Goal: Task Accomplishment & Management: Complete application form

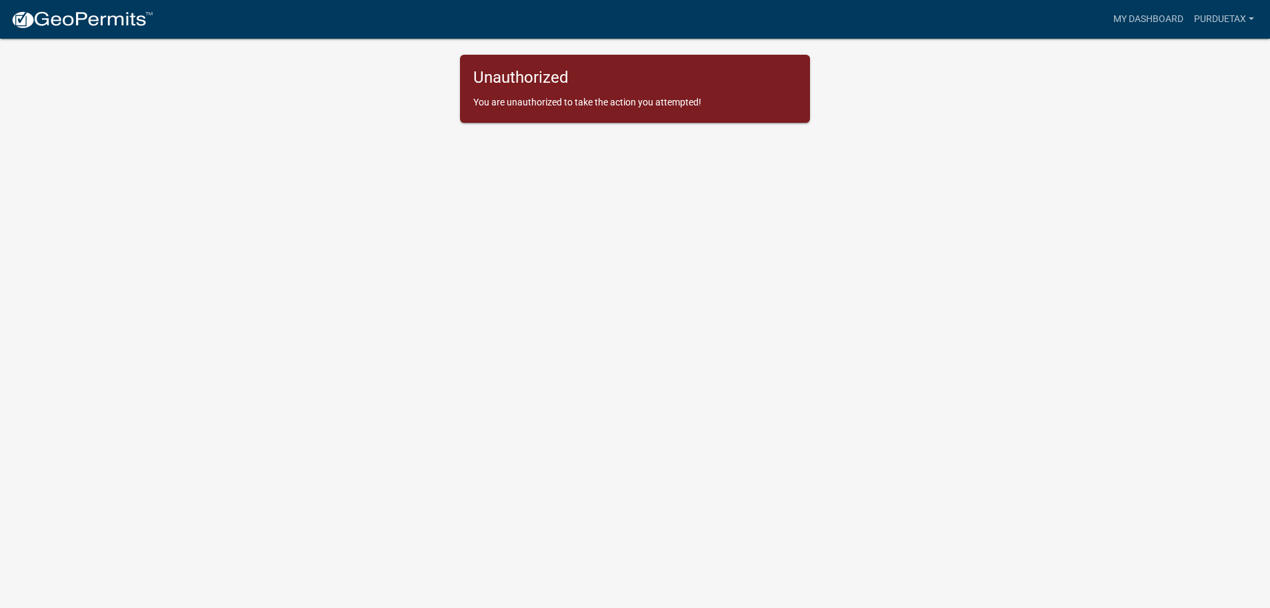
click at [100, 22] on img at bounding box center [82, 20] width 143 height 20
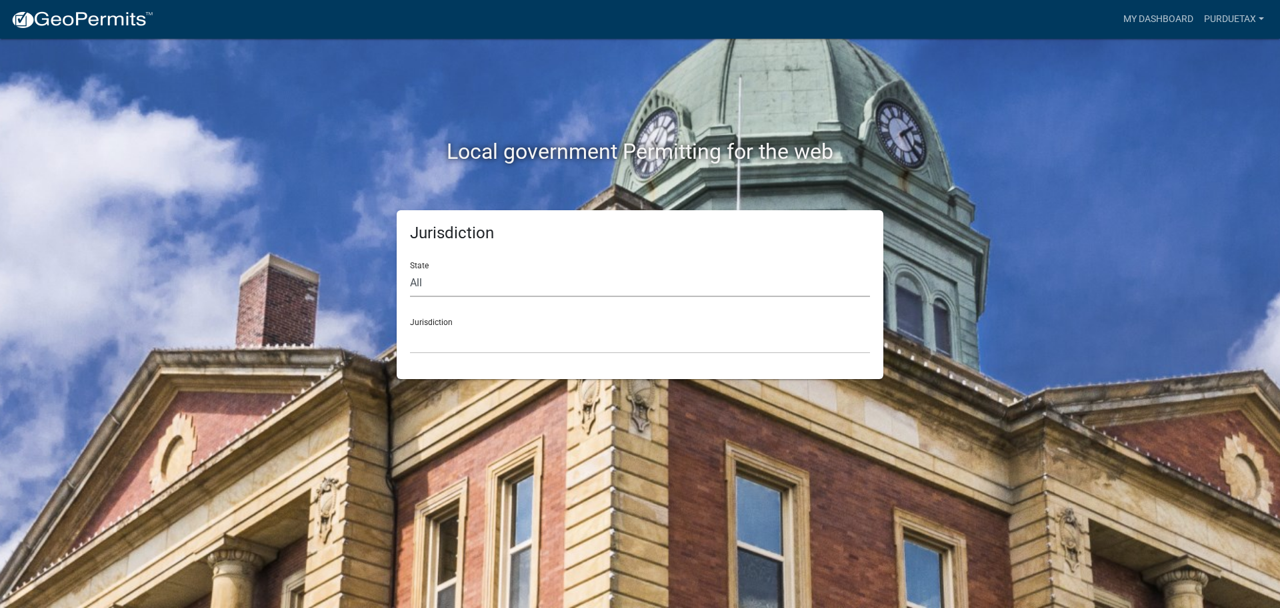
click at [449, 281] on select "All [US_STATE] [US_STATE] [US_STATE] [US_STATE] [US_STATE] [US_STATE] [US_STATE…" at bounding box center [640, 282] width 460 height 27
select select "[US_STATE]"
click at [410, 269] on select "All [US_STATE] [US_STATE] [US_STATE] [US_STATE] [US_STATE] [US_STATE] [US_STATE…" at bounding box center [640, 282] width 460 height 27
click at [440, 335] on select "City of [GEOGRAPHIC_DATA], [US_STATE] City of [GEOGRAPHIC_DATA], [US_STATE] Cit…" at bounding box center [640, 339] width 460 height 27
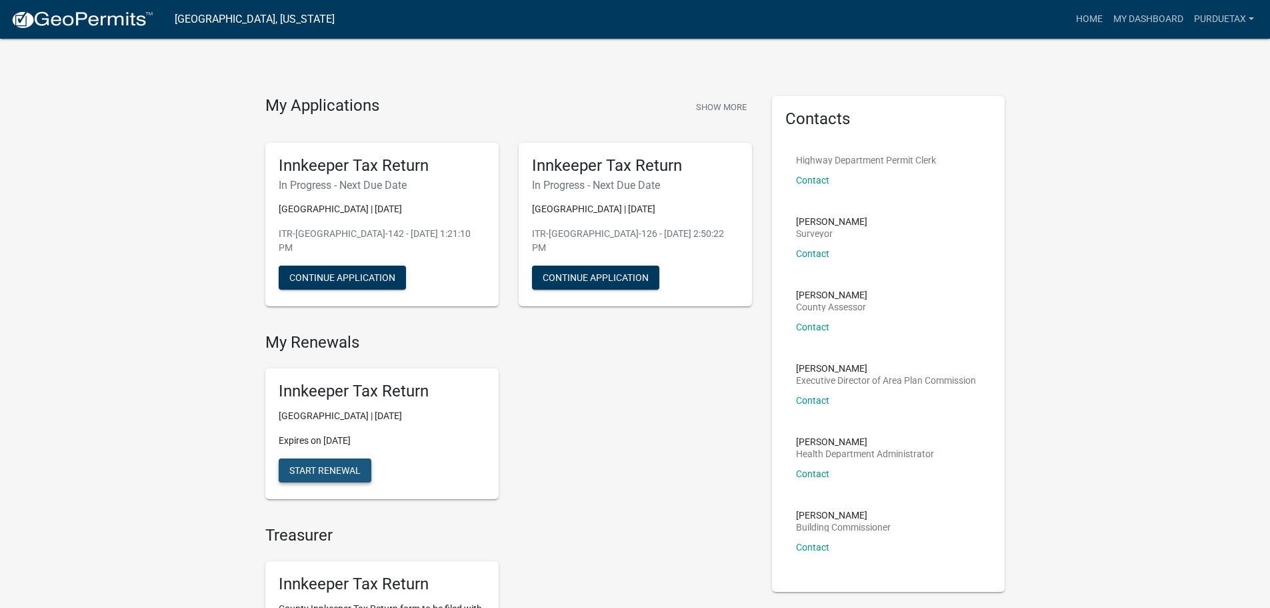
click at [332, 466] on span "Start Renewal" at bounding box center [324, 470] width 71 height 11
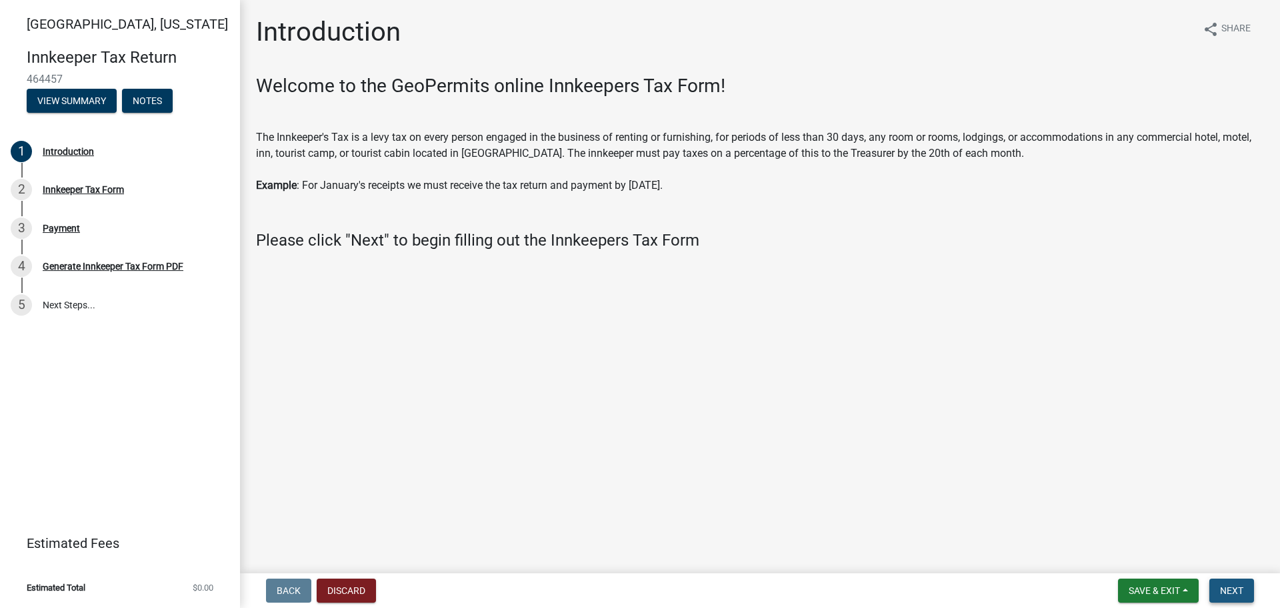
click at [1237, 592] on span "Next" at bounding box center [1231, 590] width 23 height 11
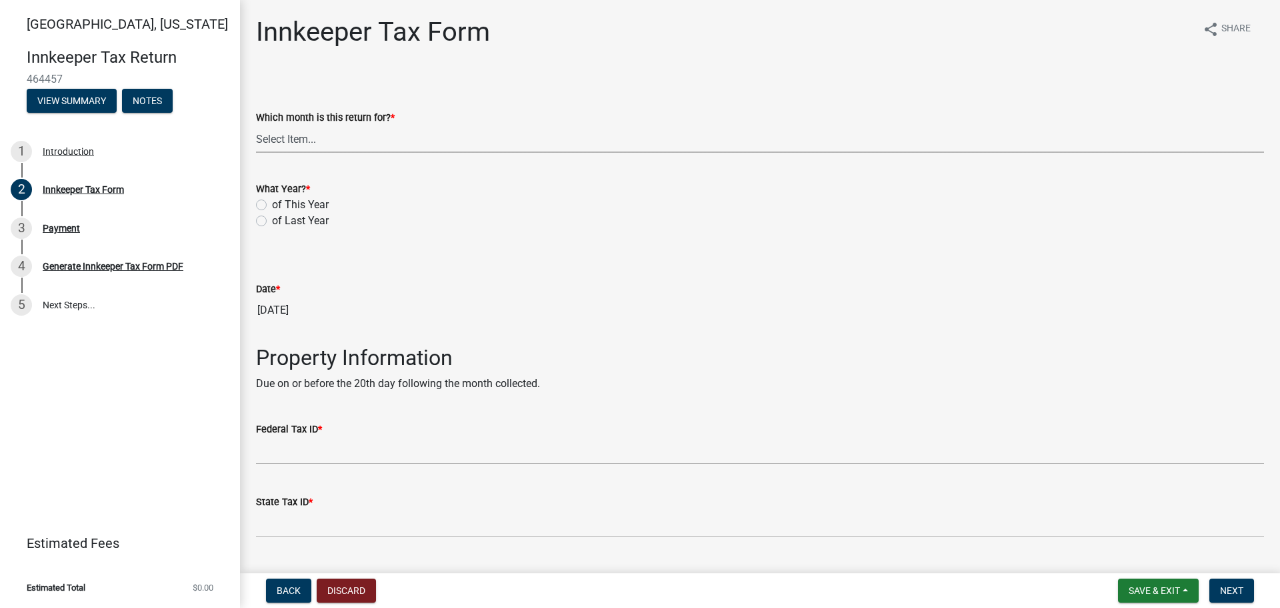
click at [308, 139] on select "Select Item... January February March April May June July August September Octo…" at bounding box center [760, 138] width 1008 height 27
click at [256, 125] on select "Select Item... January February March April May June July August September Octo…" at bounding box center [760, 138] width 1008 height 27
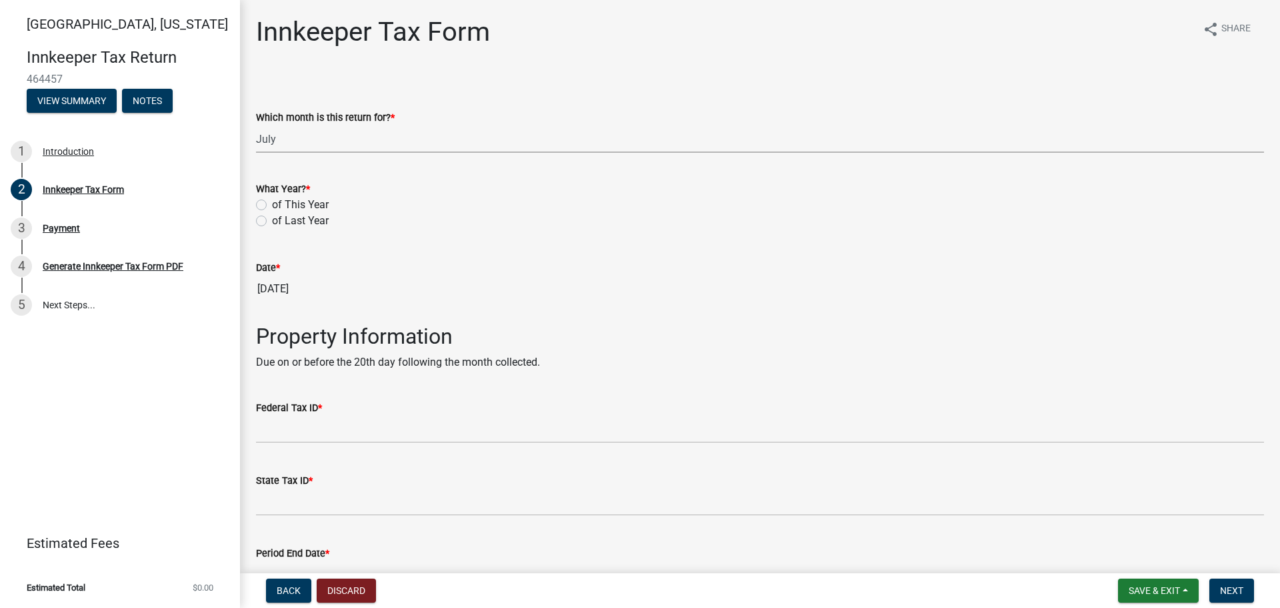
select select "3682557b-11f2-4064-b923-757c2ab608b9"
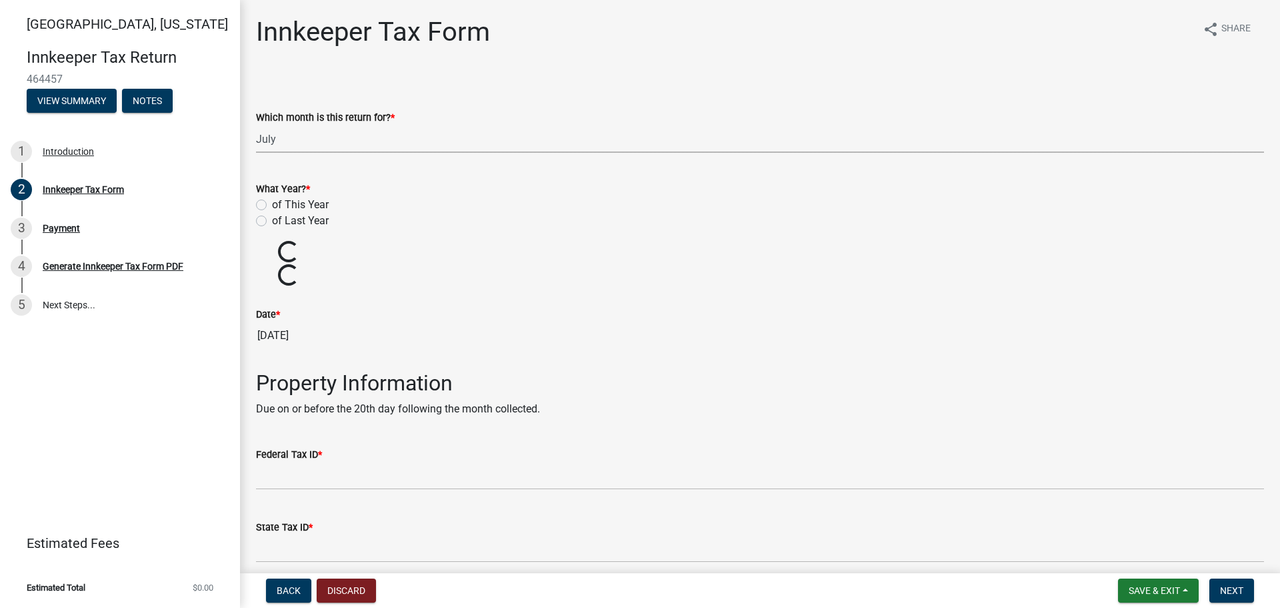
click at [272, 204] on label "of This Year" at bounding box center [300, 205] width 57 height 16
click at [272, 204] on input "of This Year" at bounding box center [276, 201] width 9 height 9
radio input "true"
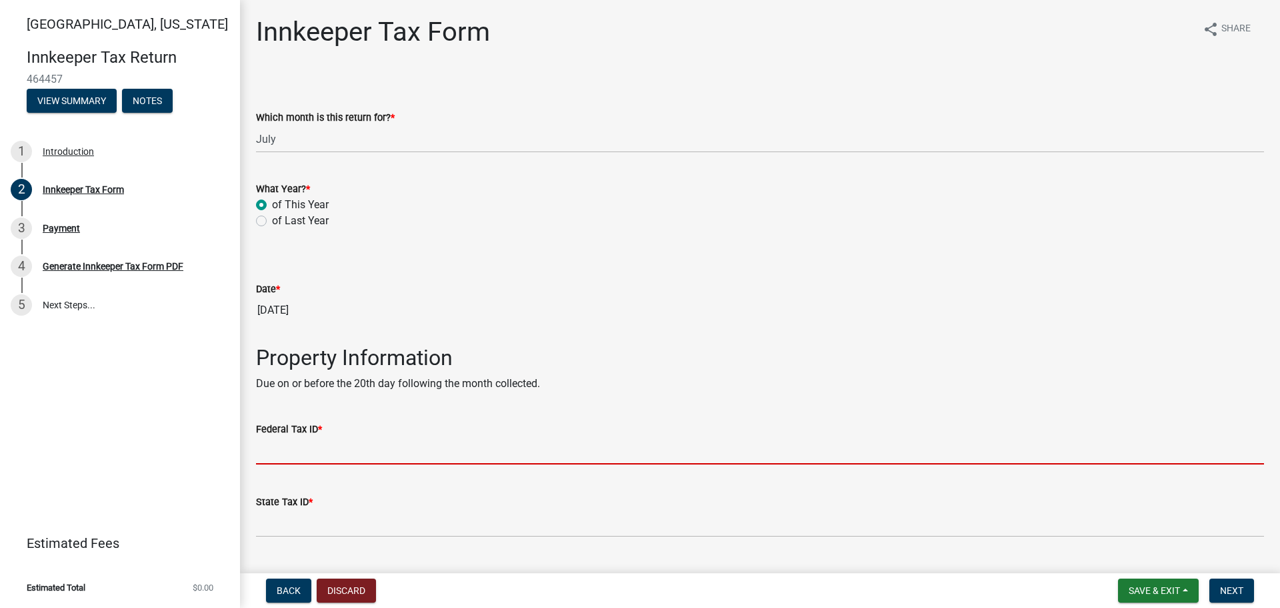
click at [295, 455] on input "Federal Tax ID *" at bounding box center [760, 450] width 1008 height 27
click at [297, 459] on input "Federal Tax ID *" at bounding box center [760, 450] width 1008 height 27
type input "356002041"
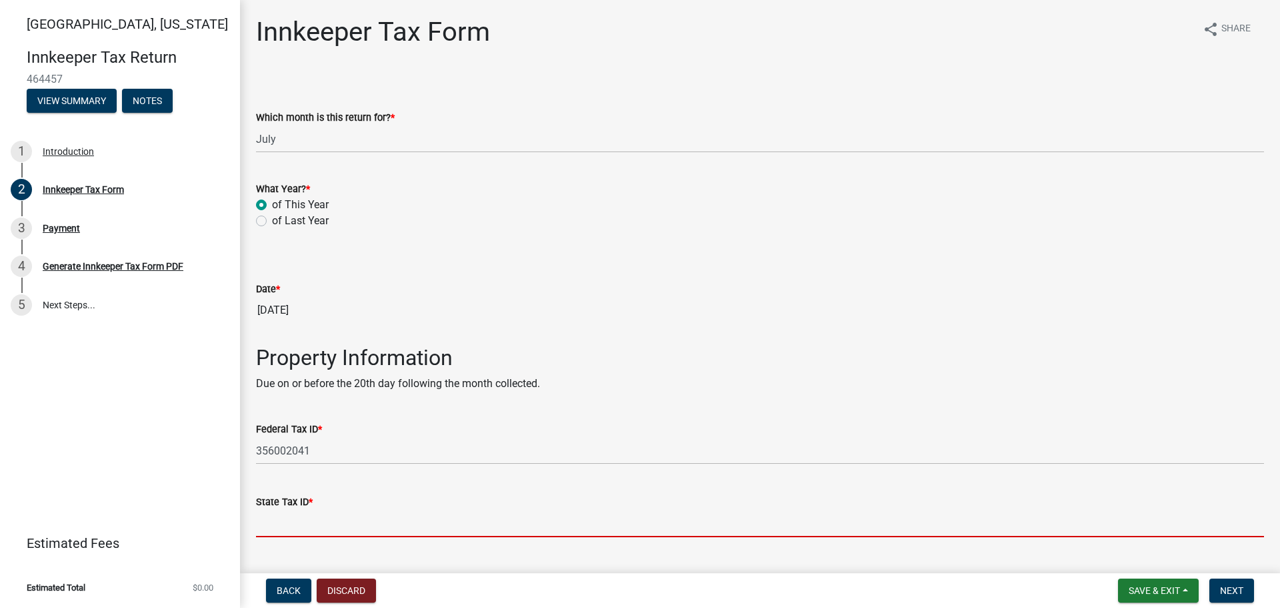
click at [300, 540] on wm-data-entity-input "State Tax ID *" at bounding box center [760, 511] width 1008 height 73
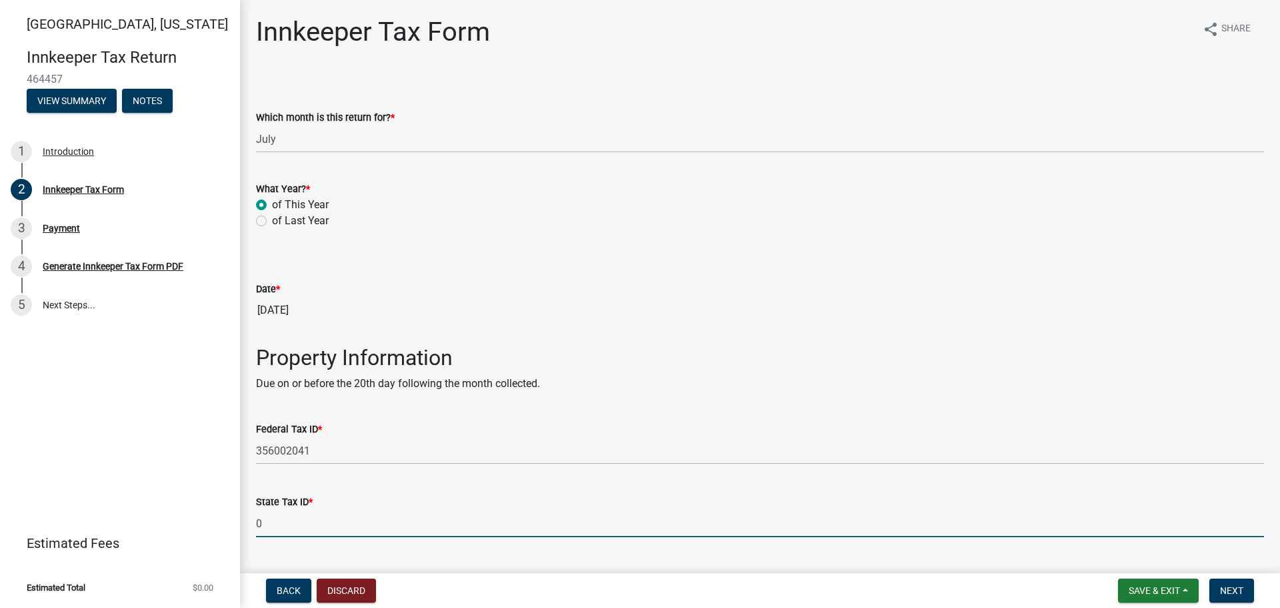
type input "0003123723"
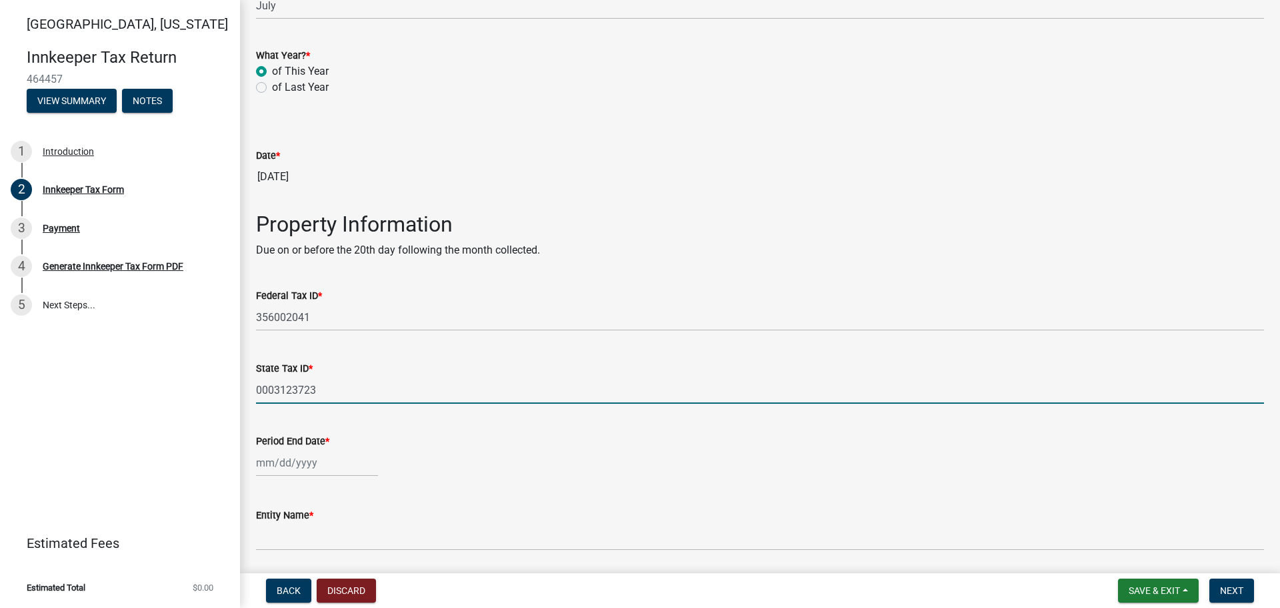
scroll to position [200, 0]
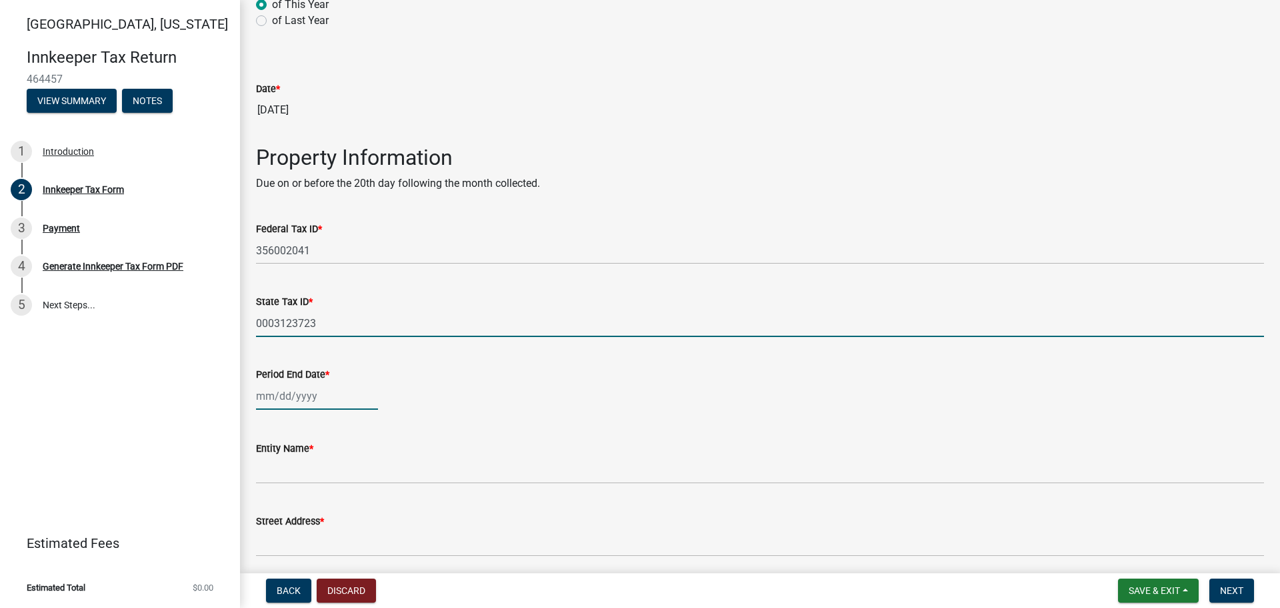
click at [309, 403] on div at bounding box center [317, 395] width 122 height 27
select select "8"
select select "2025"
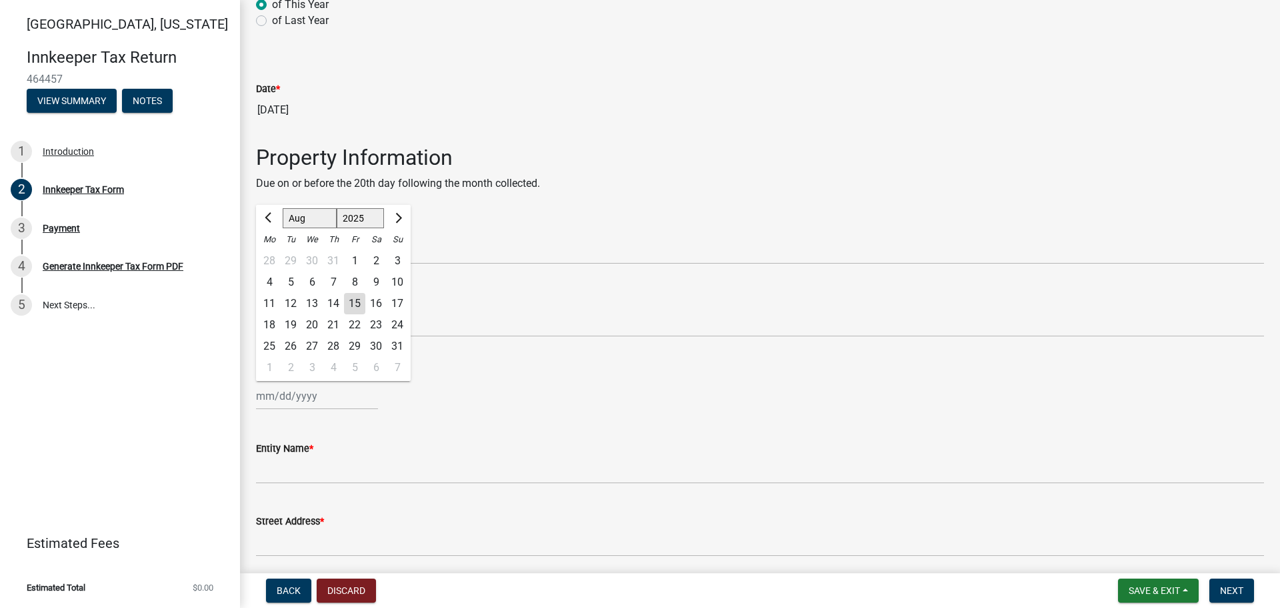
click at [331, 260] on div "31" at bounding box center [333, 260] width 21 height 21
type input "[DATE]"
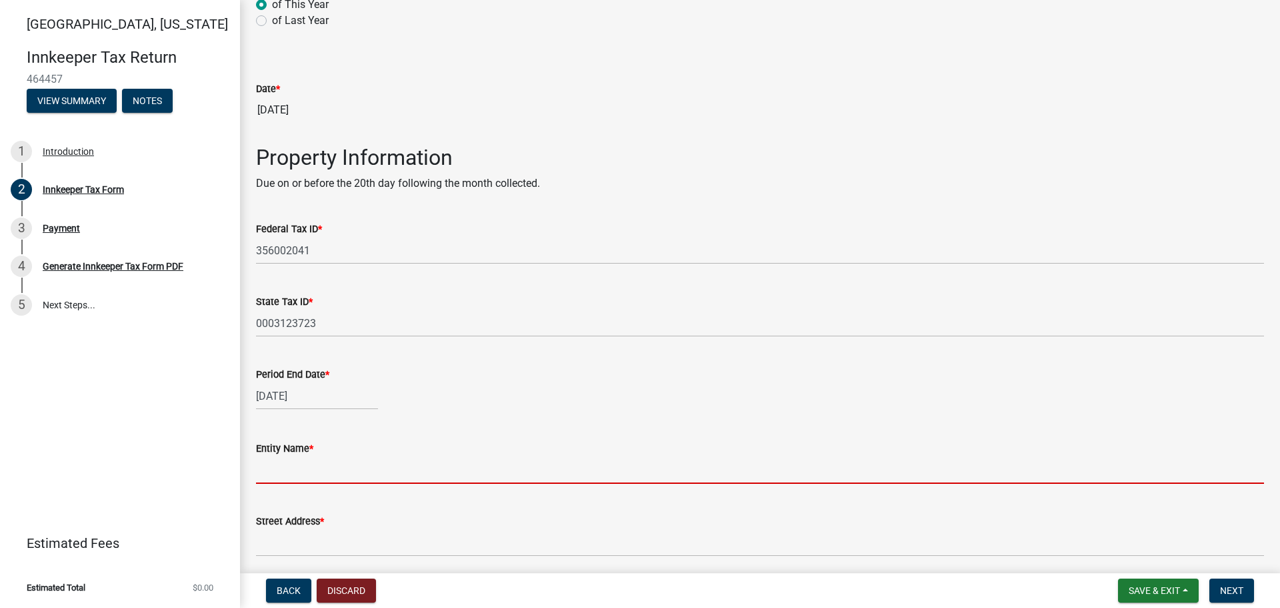
click at [299, 471] on input "Entity Name *" at bounding box center [760, 469] width 1008 height 27
type input "[GEOGRAPHIC_DATA]"
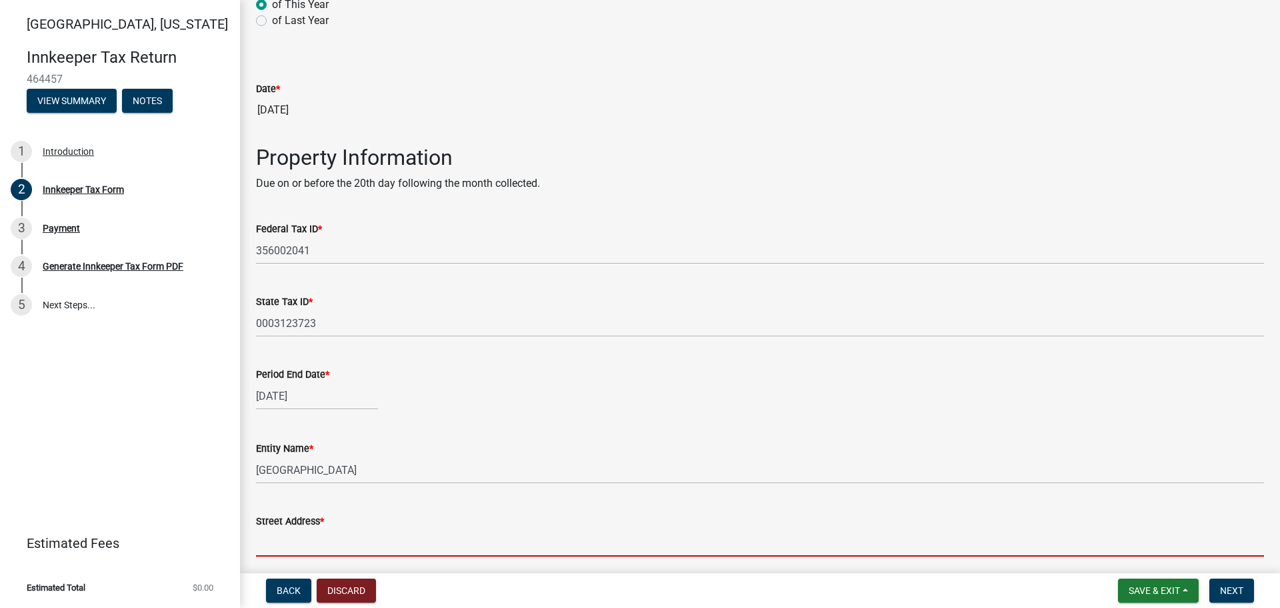
click at [302, 541] on input "Street Address *" at bounding box center [760, 542] width 1008 height 27
type input "[STREET_ADDRESS]"
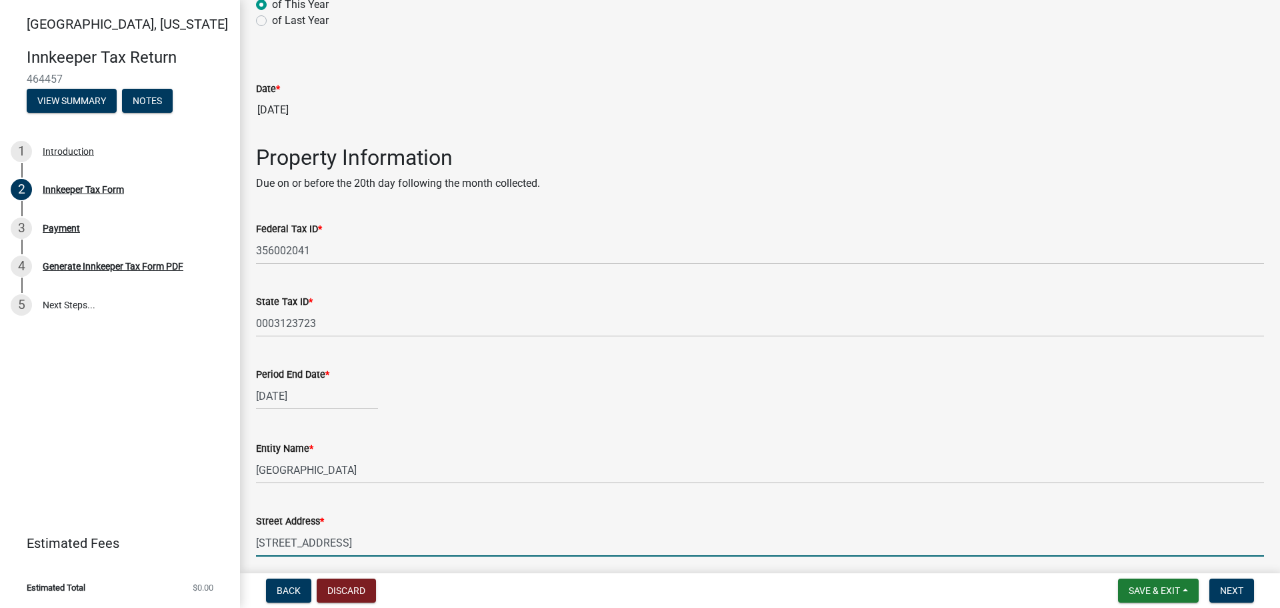
type input "[GEOGRAPHIC_DATA]"
type input "IN"
type input "47906"
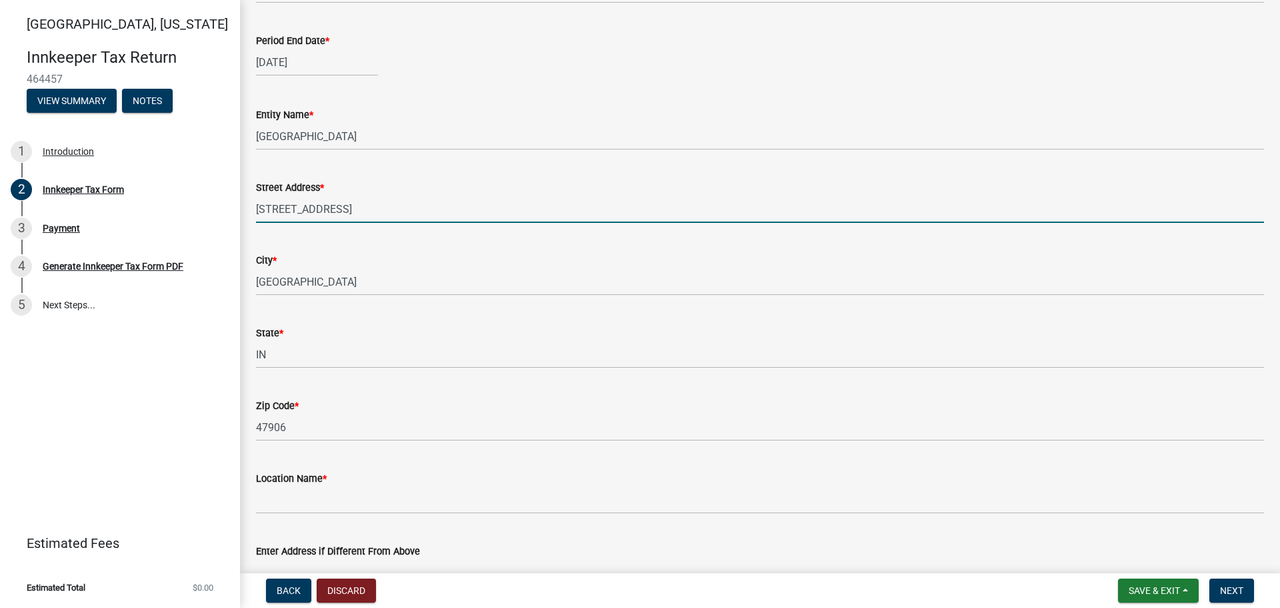
scroll to position [600, 0]
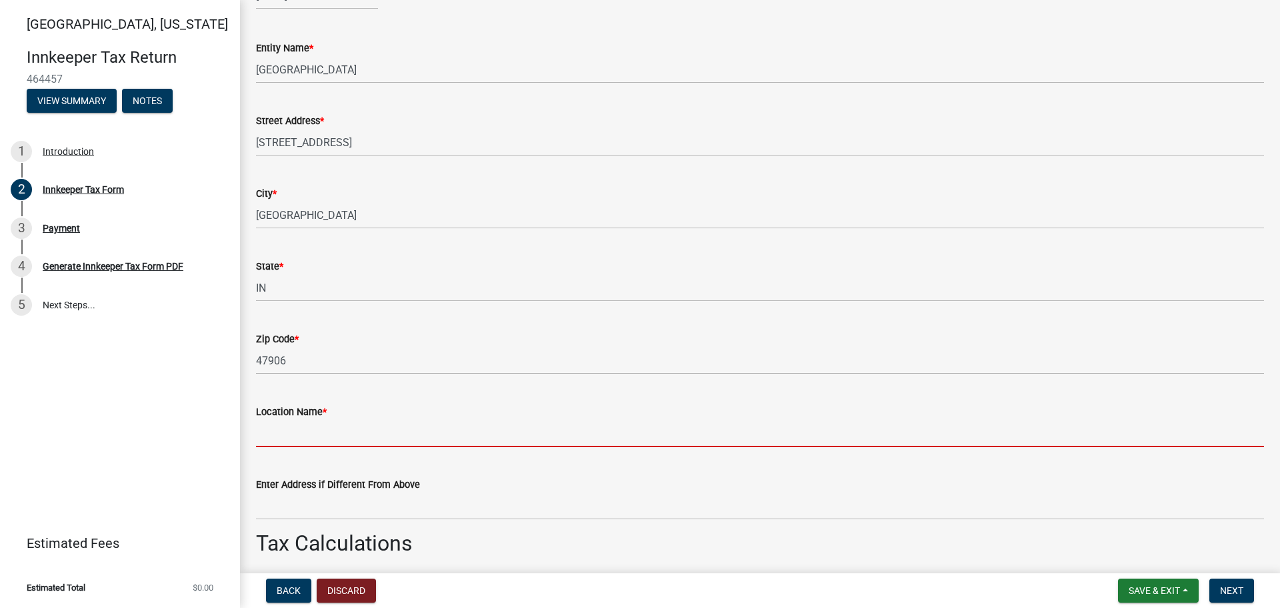
click at [335, 430] on input "Location Name *" at bounding box center [760, 432] width 1008 height 27
type input "[GEOGRAPHIC_DATA]"
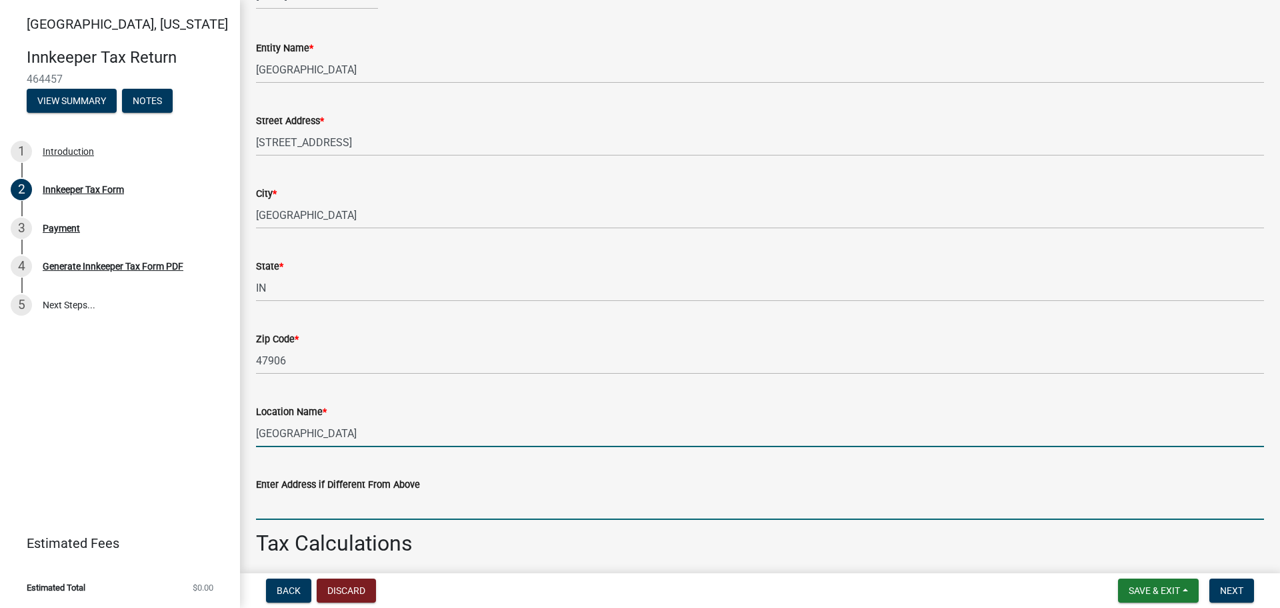
click at [301, 510] on input "Enter Address if Different From Above" at bounding box center [760, 505] width 1008 height 27
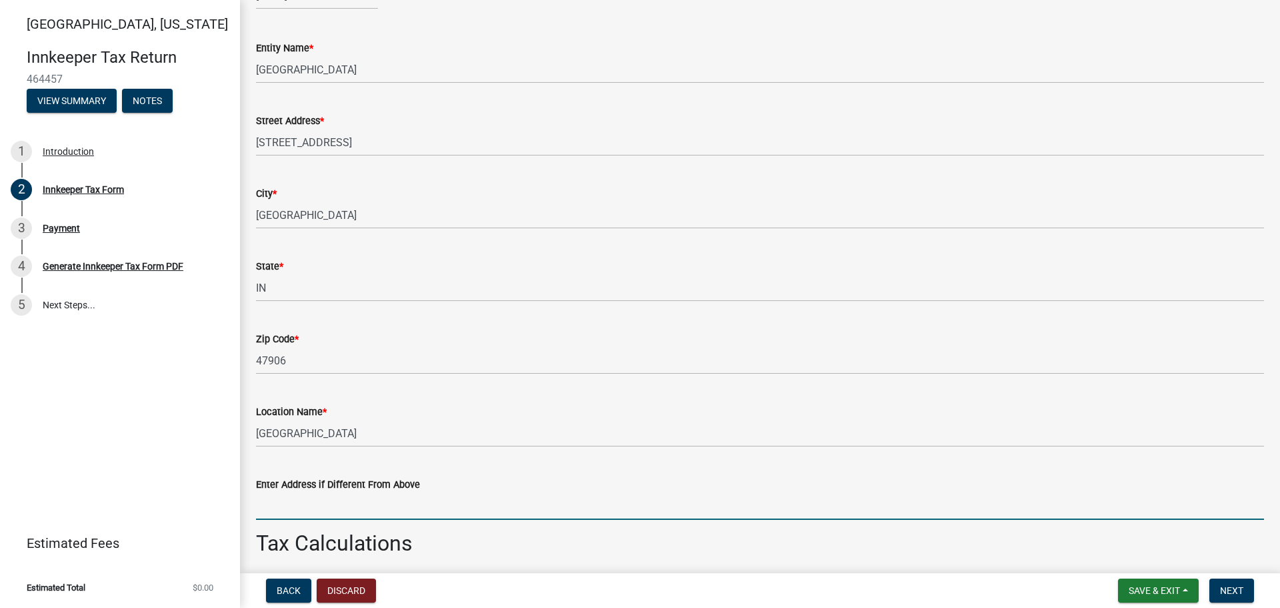
type input "[STREET_ADDRESS]"
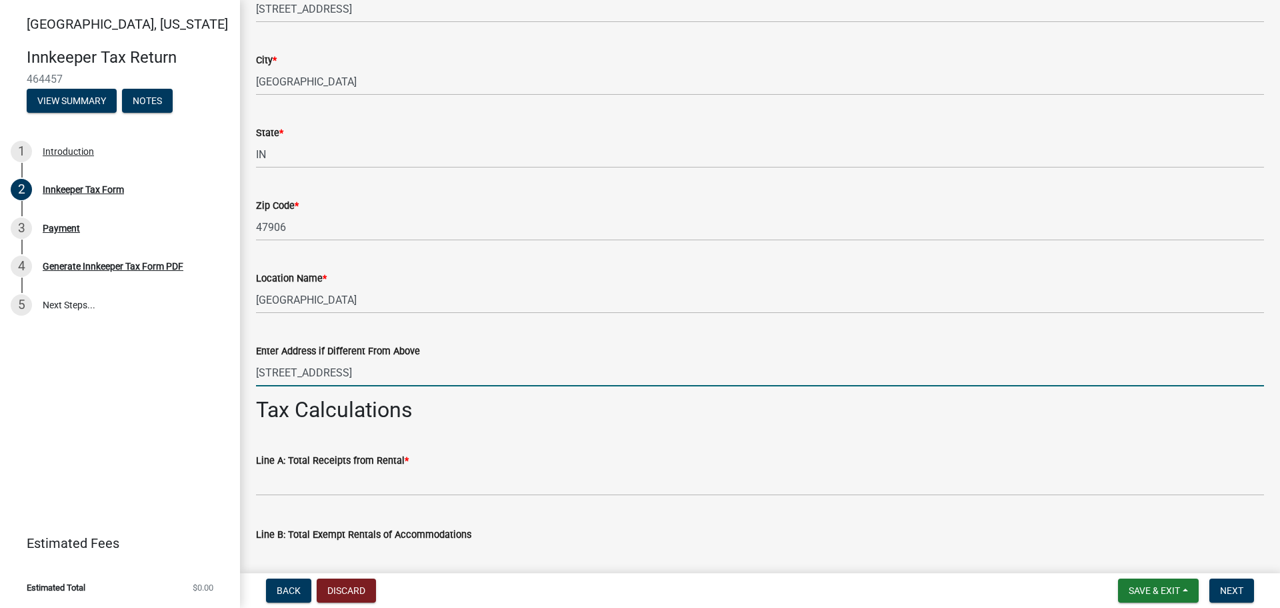
scroll to position [800, 0]
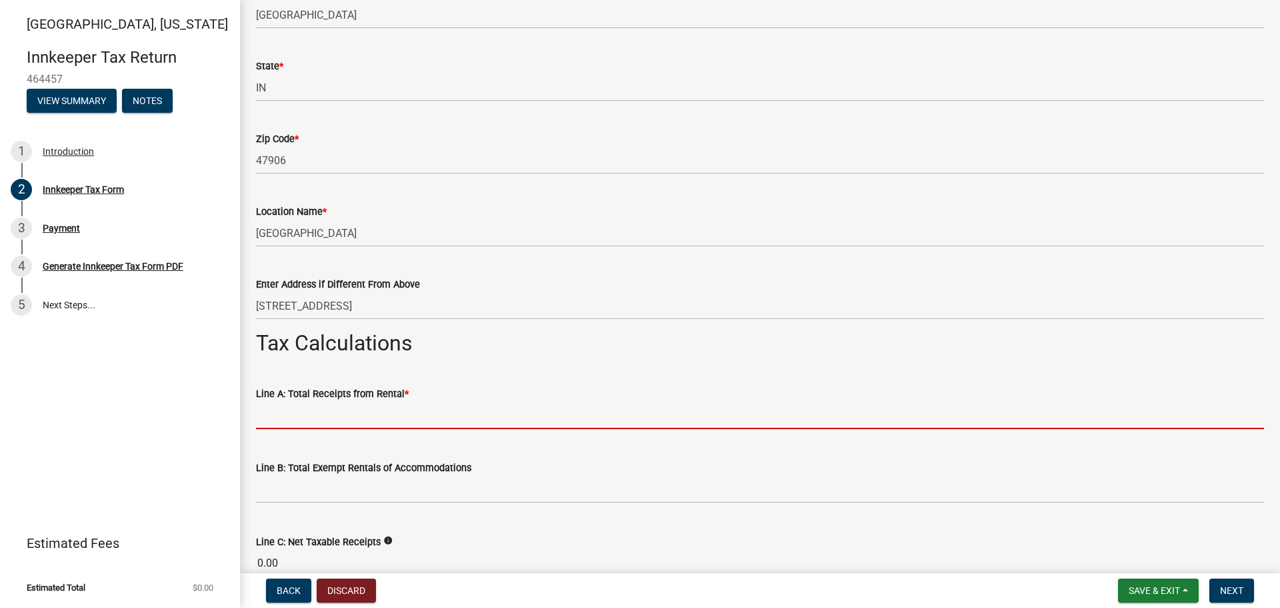
click at [328, 419] on input "text" at bounding box center [760, 414] width 1008 height 27
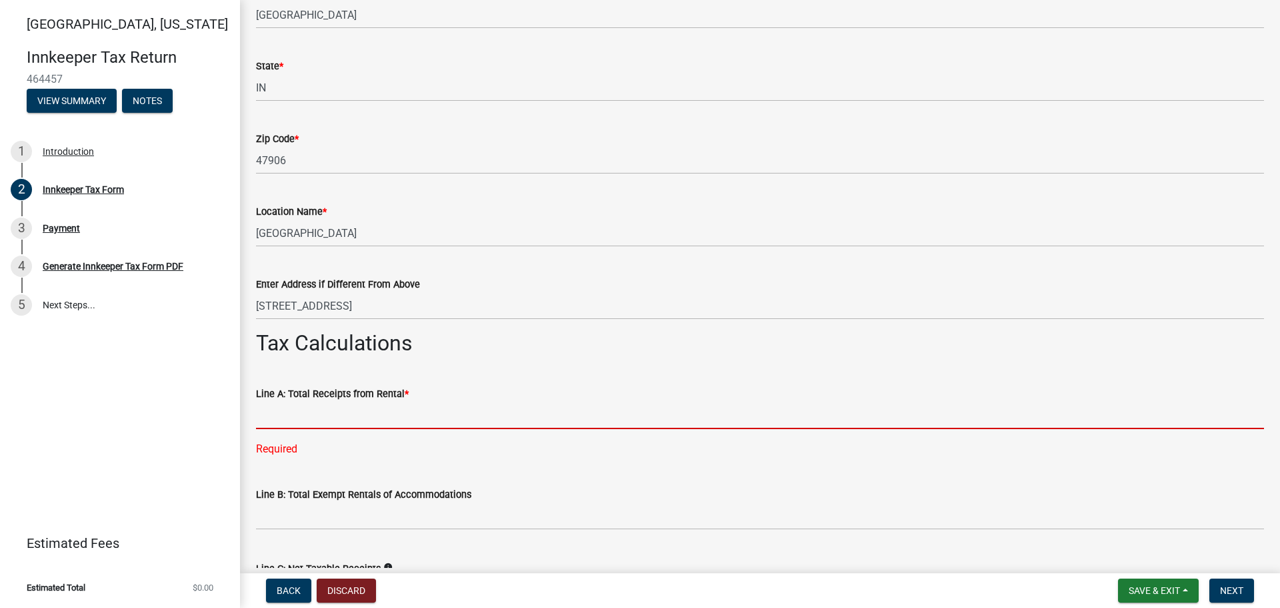
click at [391, 416] on input "text" at bounding box center [760, 414] width 1008 height 27
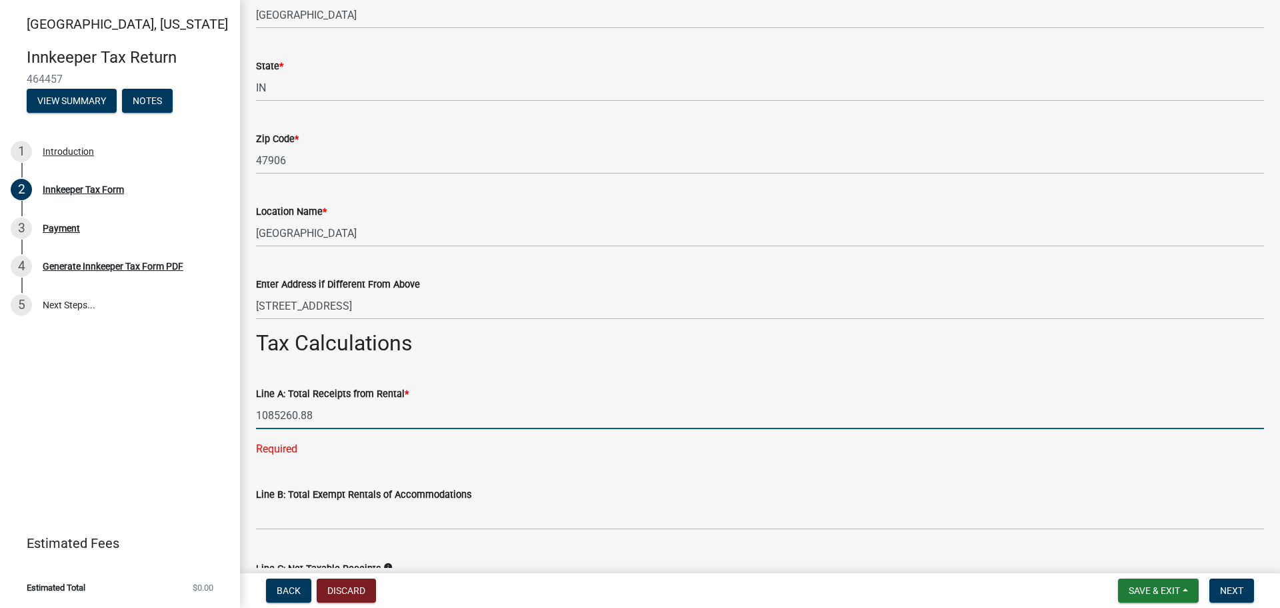
type input "1085260.88"
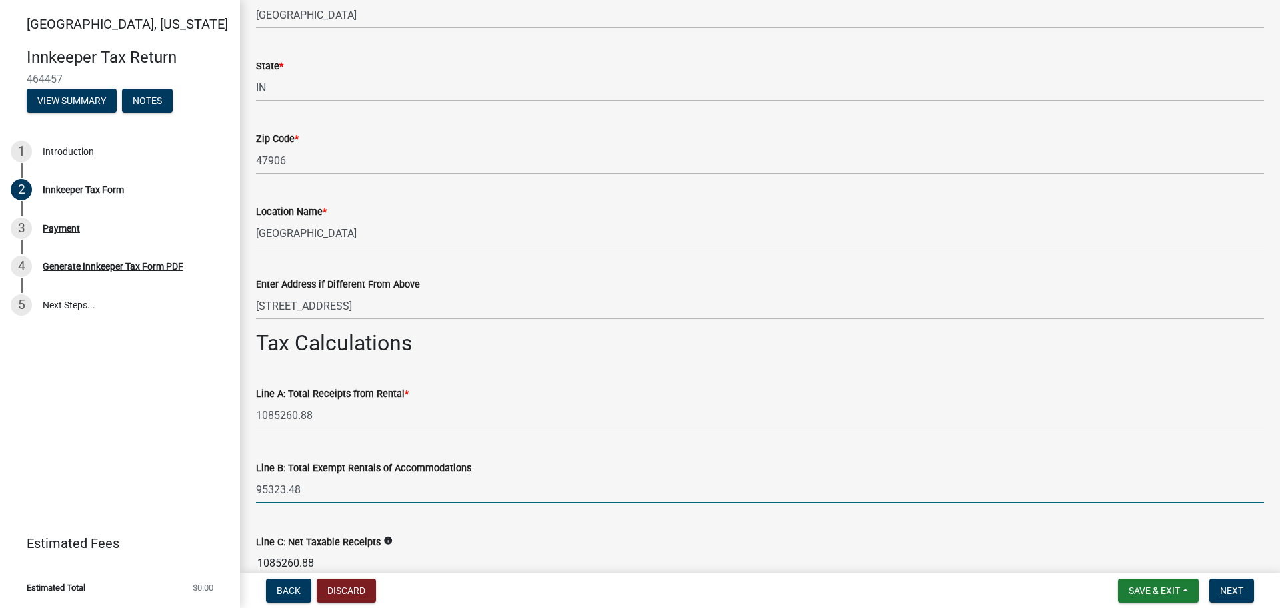
type input "95323.48"
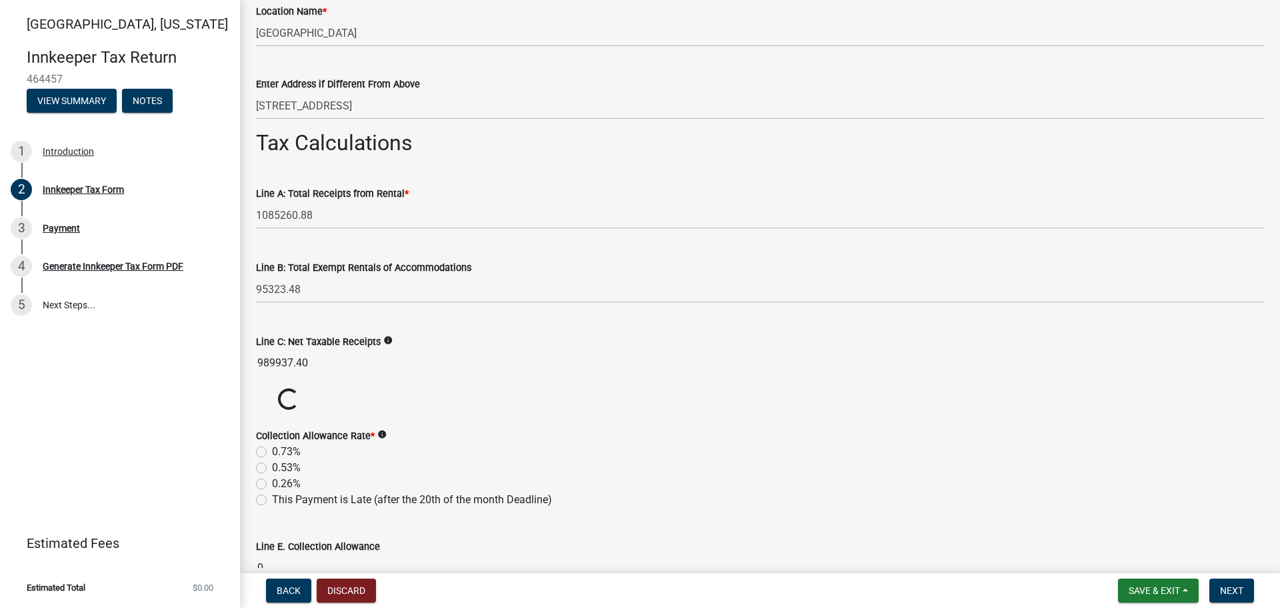
scroll to position [1067, 0]
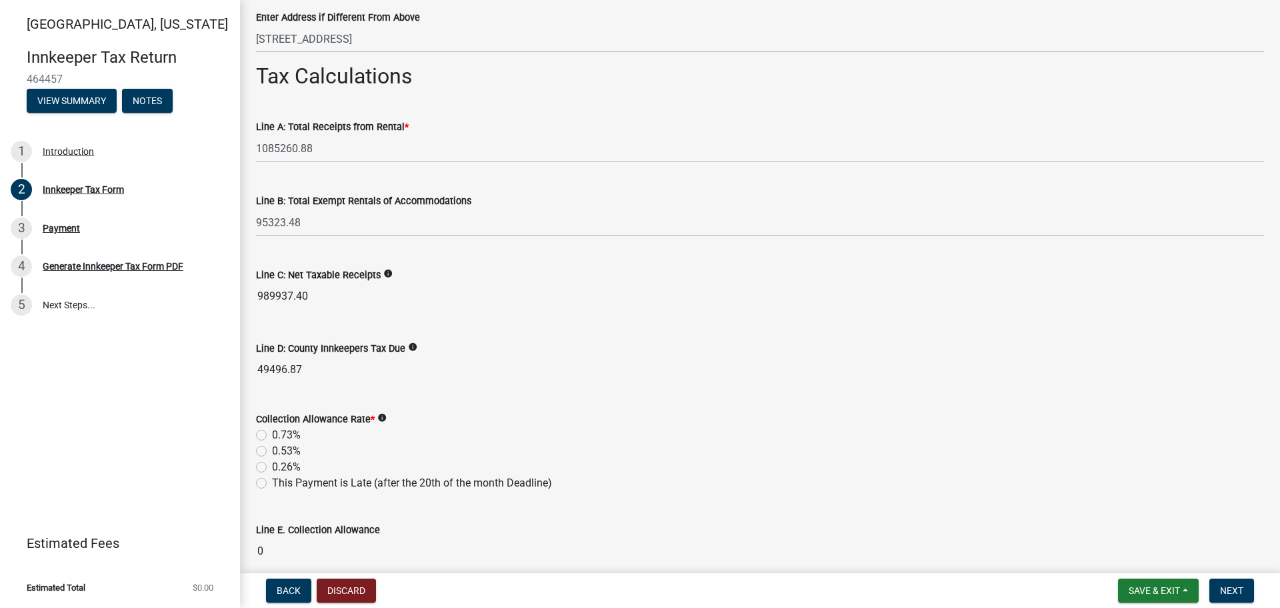
click at [272, 451] on label "0.53%" at bounding box center [286, 451] width 29 height 16
click at [272, 451] on input "0.53%" at bounding box center [276, 447] width 9 height 9
radio input "true"
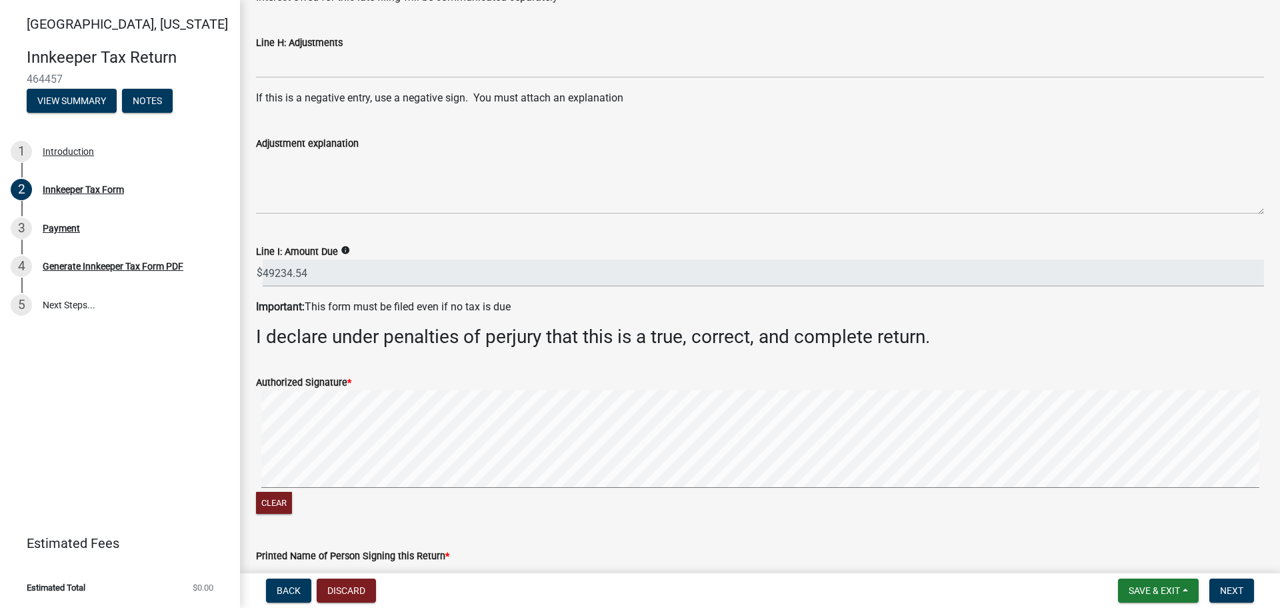
scroll to position [1867, 0]
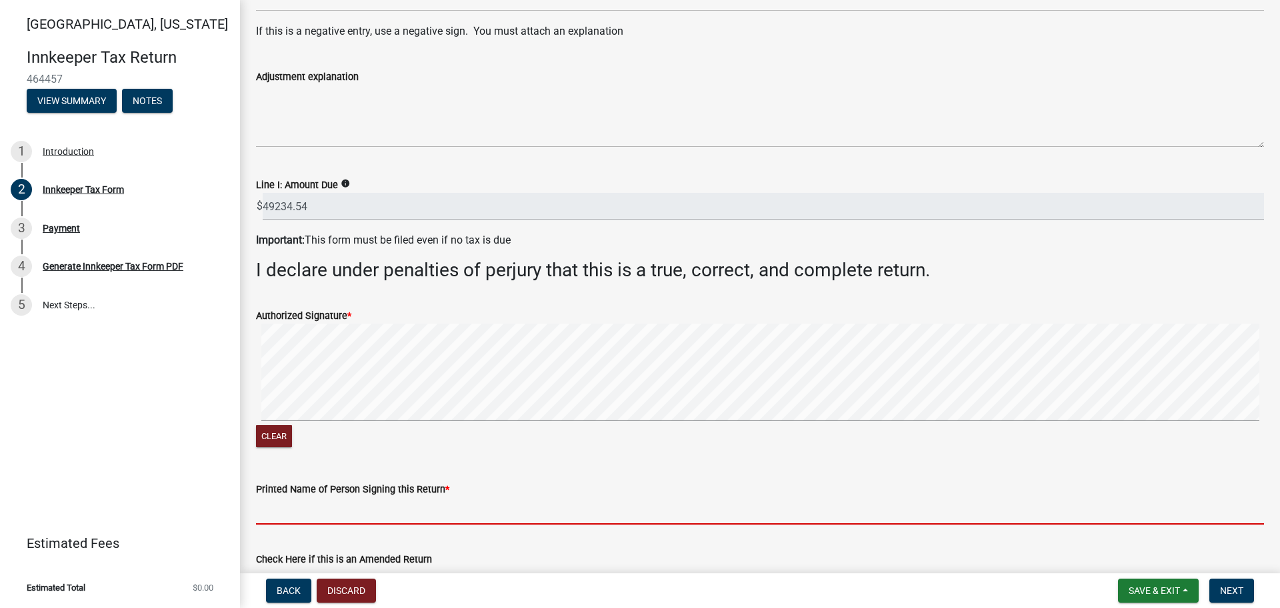
click at [277, 512] on input "Printed Name of Person Signing this Return *" at bounding box center [760, 510] width 1008 height 27
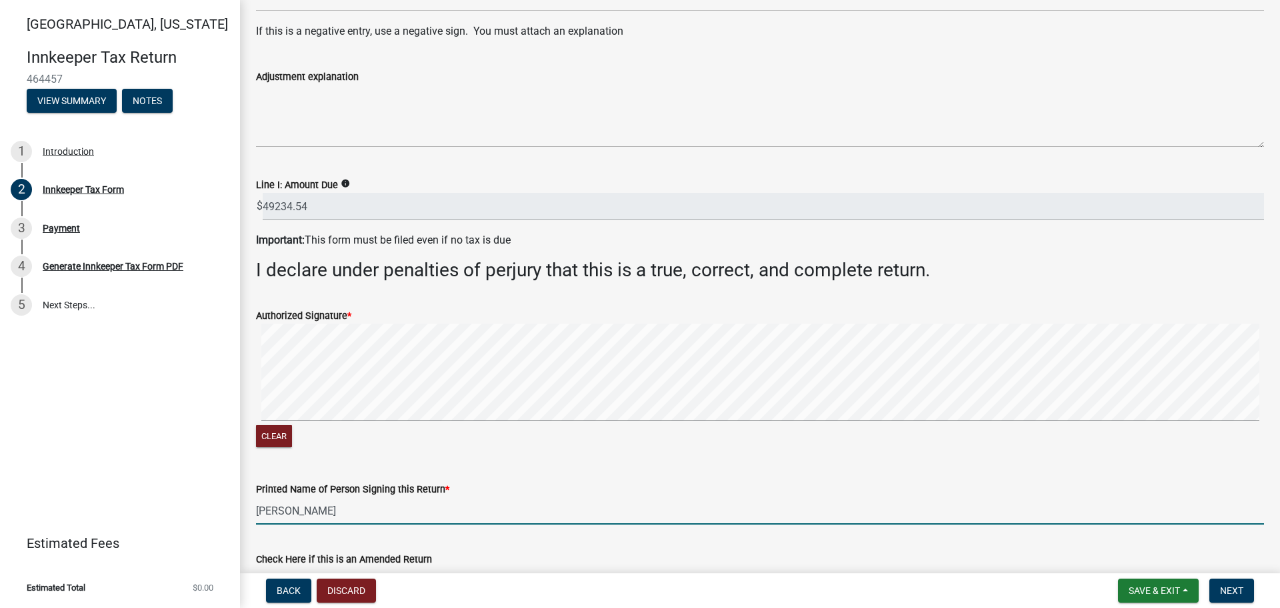
scroll to position [2067, 0]
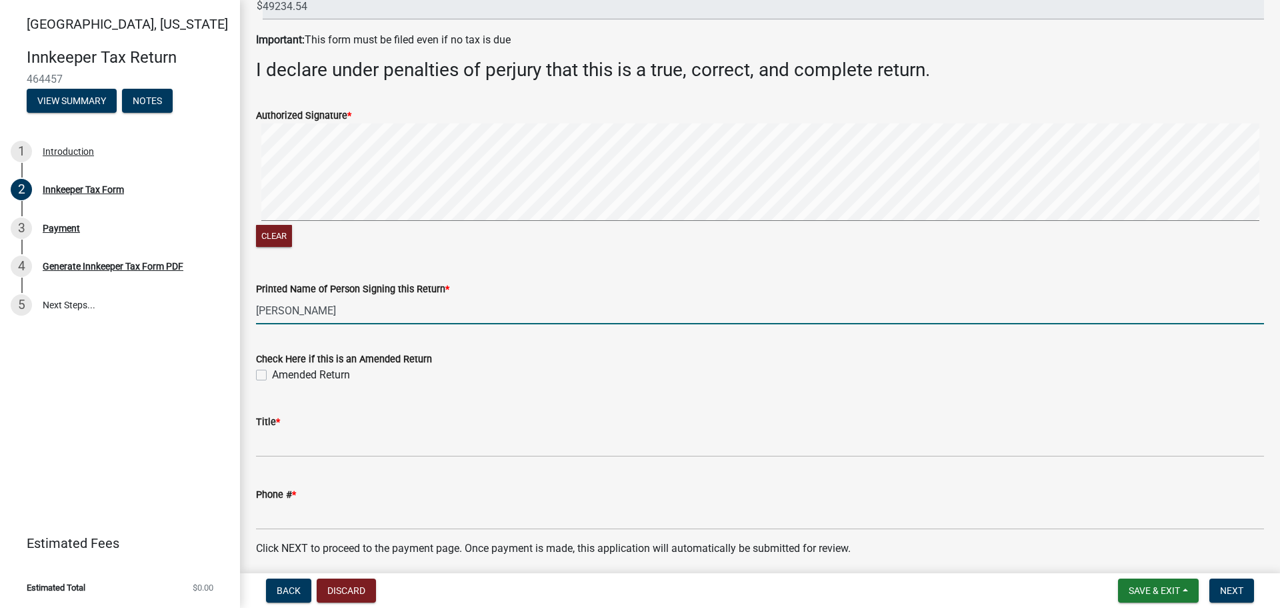
type input "[PERSON_NAME]"
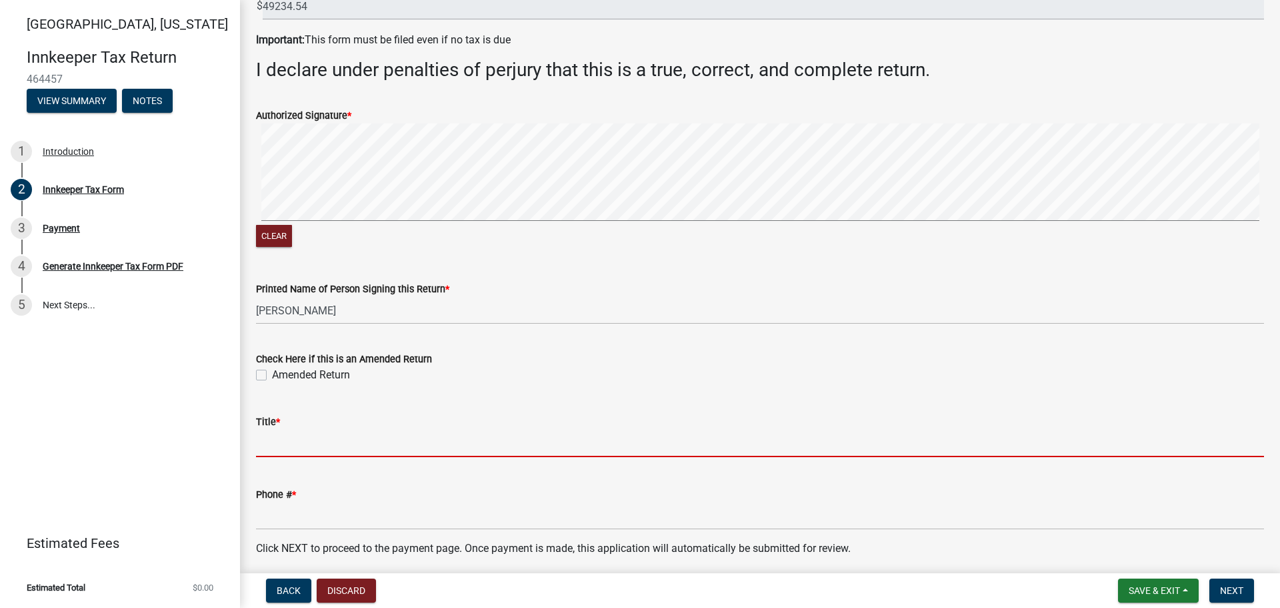
click at [280, 442] on input "Title *" at bounding box center [760, 442] width 1008 height 27
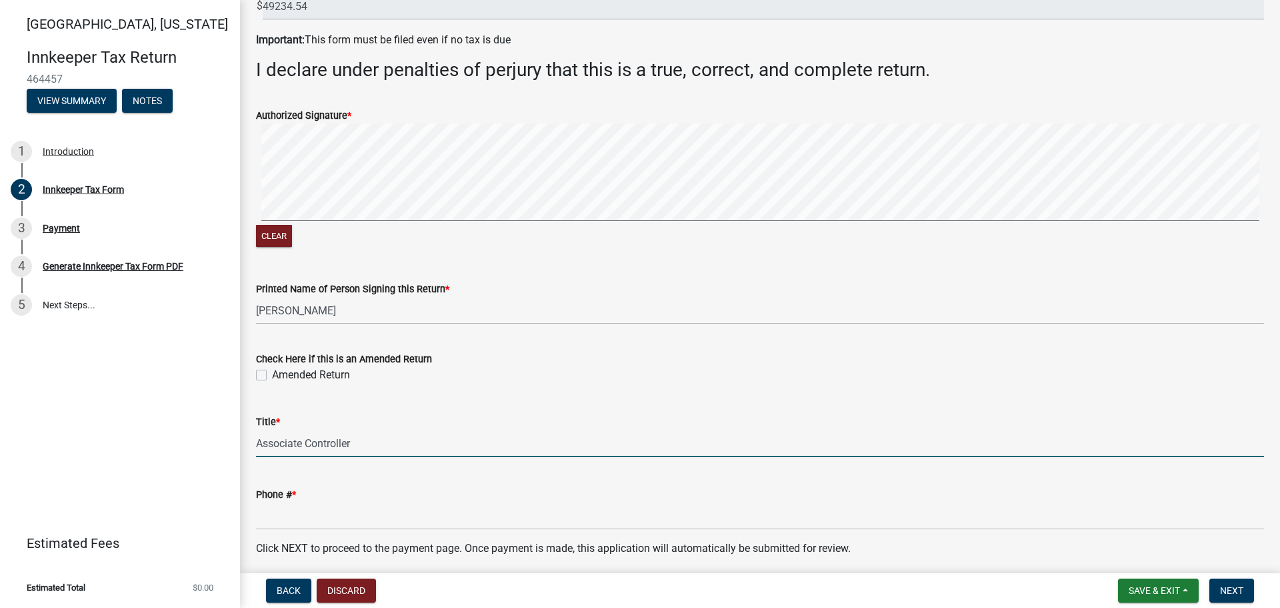
type input "Associate Controller"
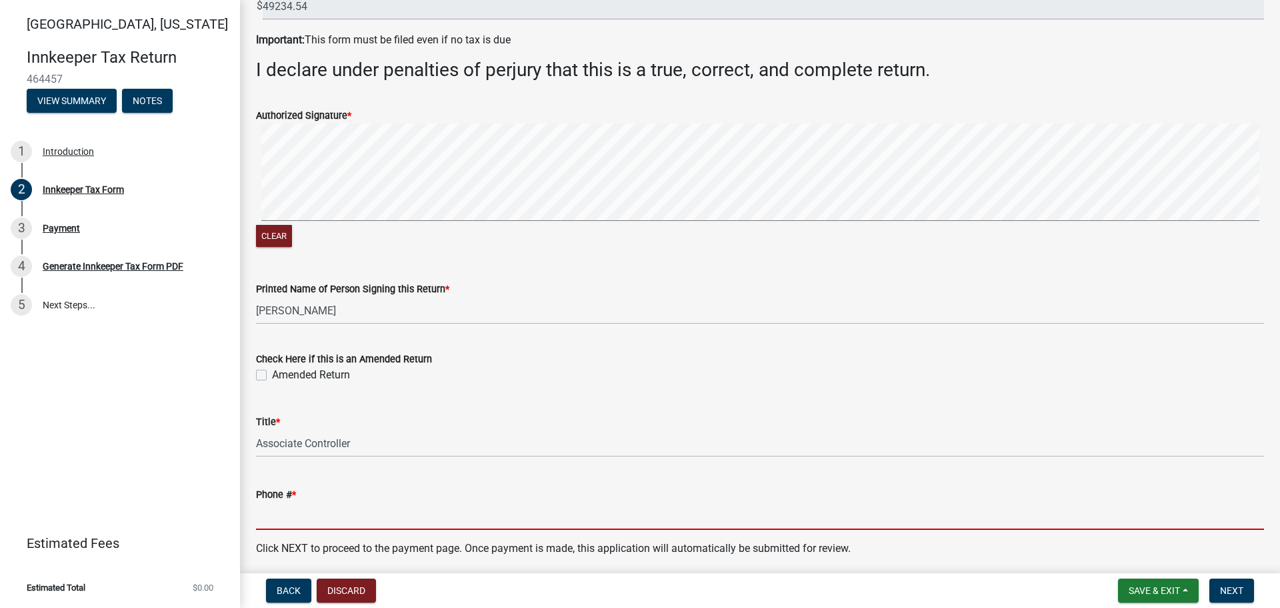
click at [282, 518] on input "Phone # *" at bounding box center [760, 515] width 1008 height 27
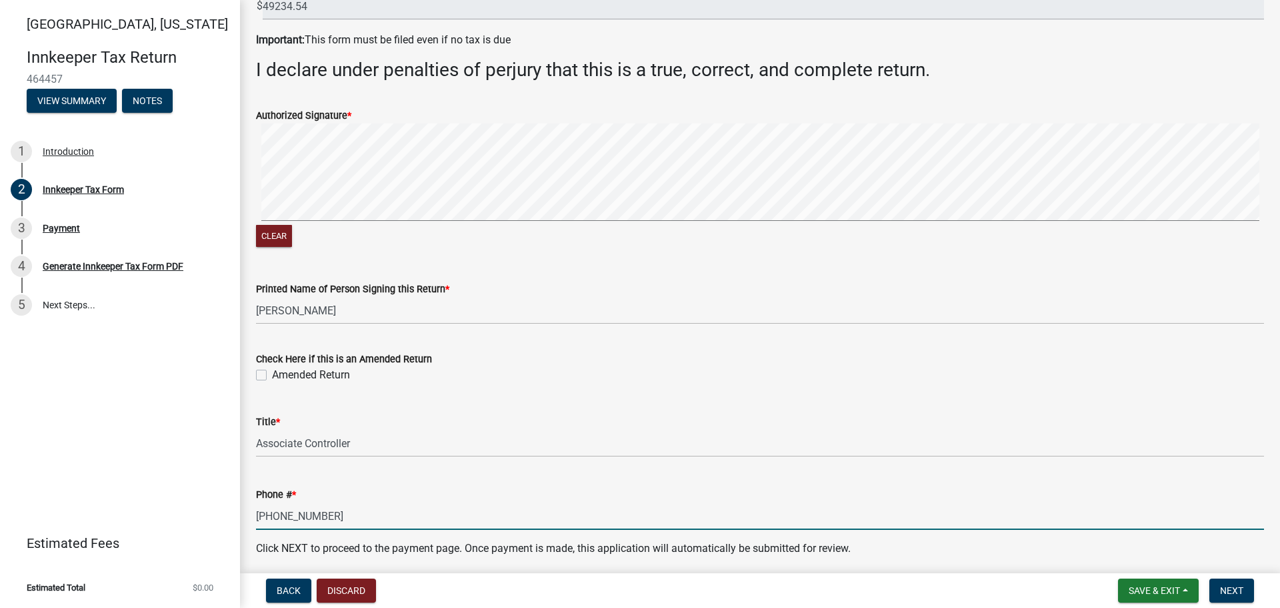
type input "[PHONE_NUMBER]"
click at [598, 471] on div "Phone # * [PHONE_NUMBER]" at bounding box center [760, 499] width 1008 height 62
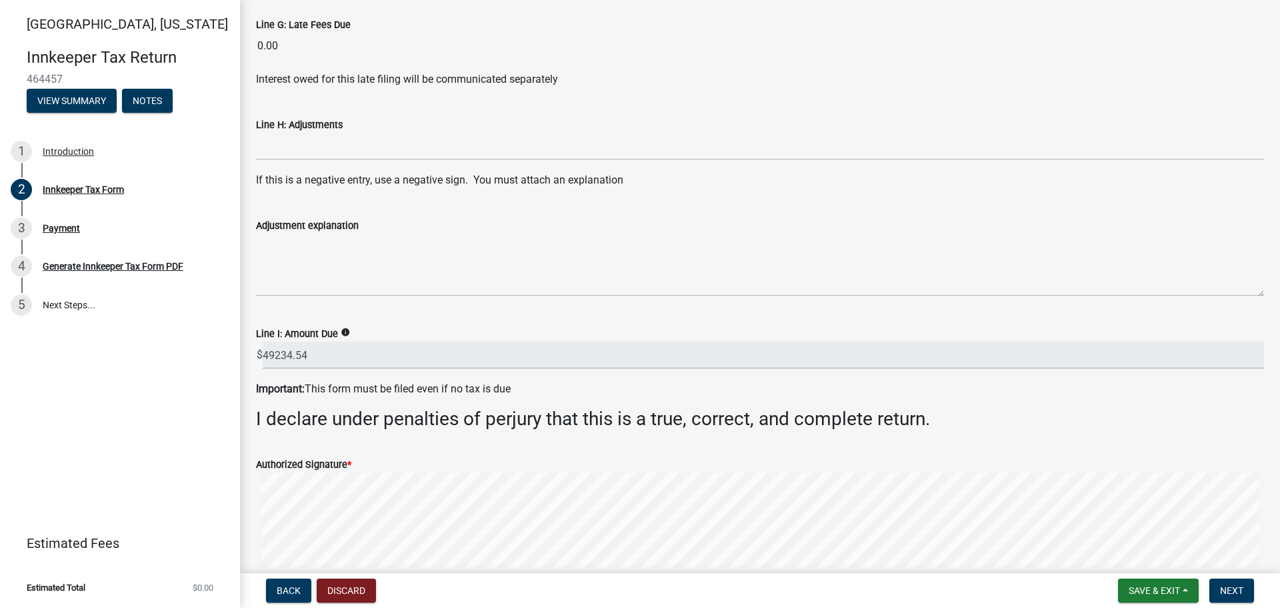
scroll to position [1252, 0]
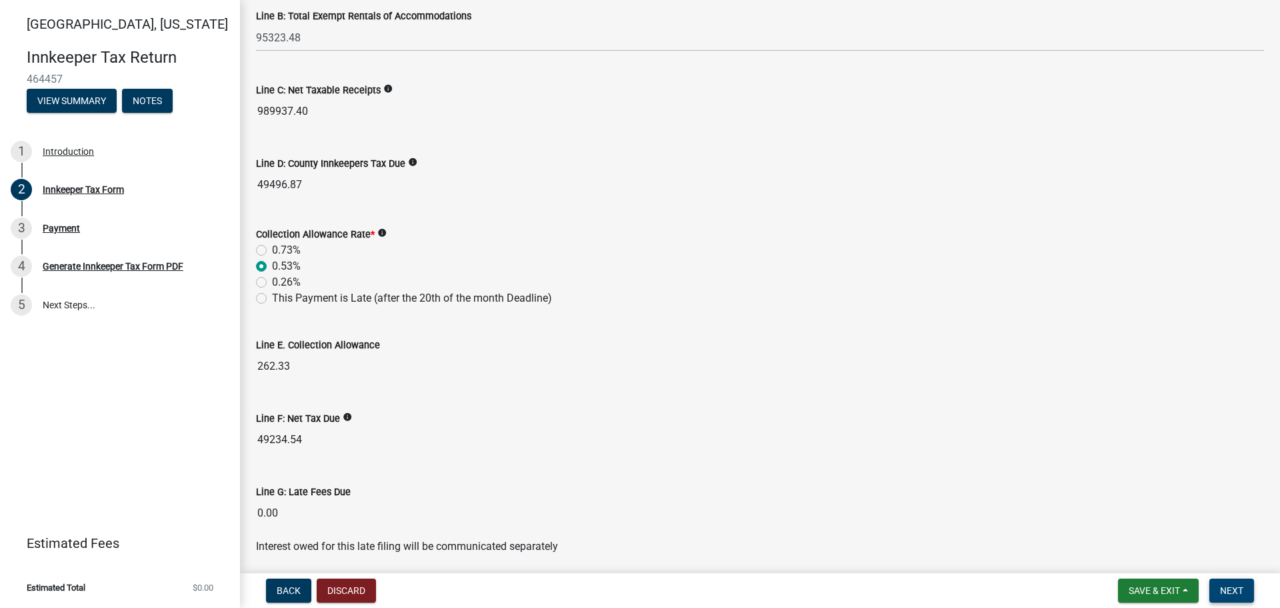
click at [1234, 590] on span "Next" at bounding box center [1231, 590] width 23 height 11
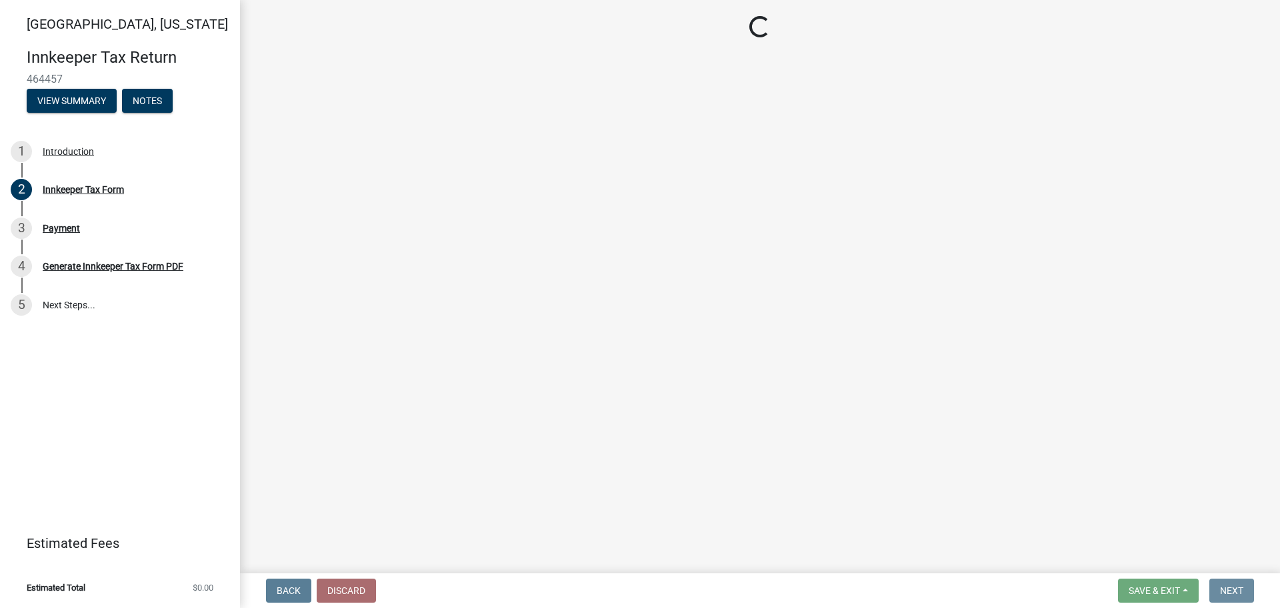
scroll to position [0, 0]
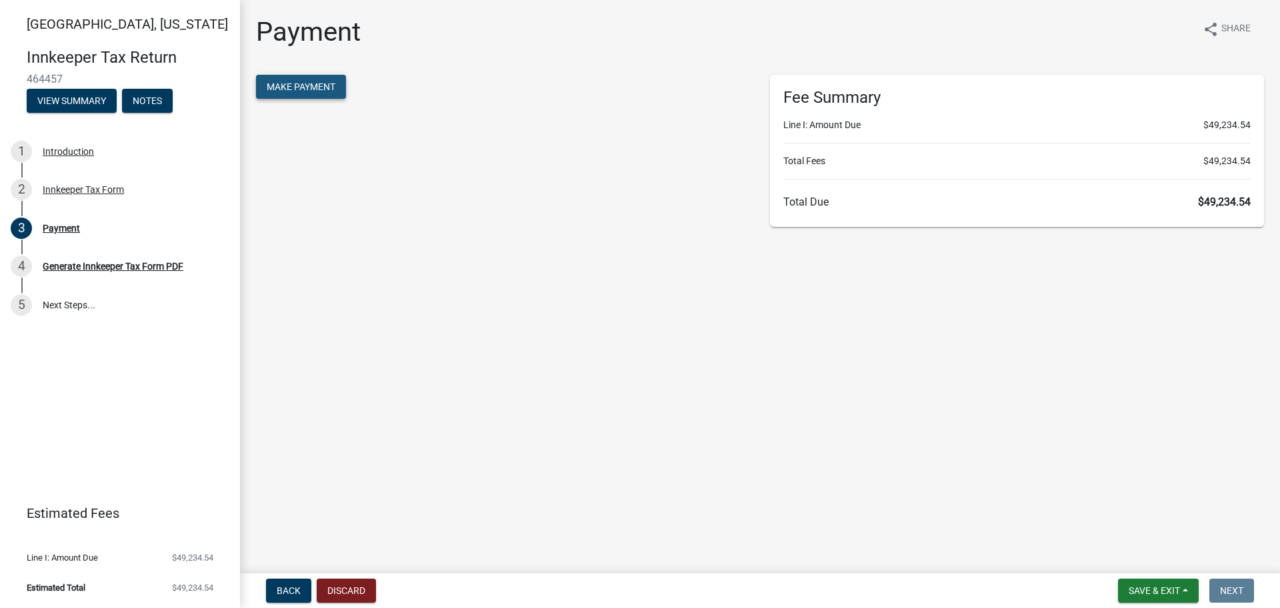
click at [311, 85] on span "Make Payment" at bounding box center [301, 86] width 69 height 11
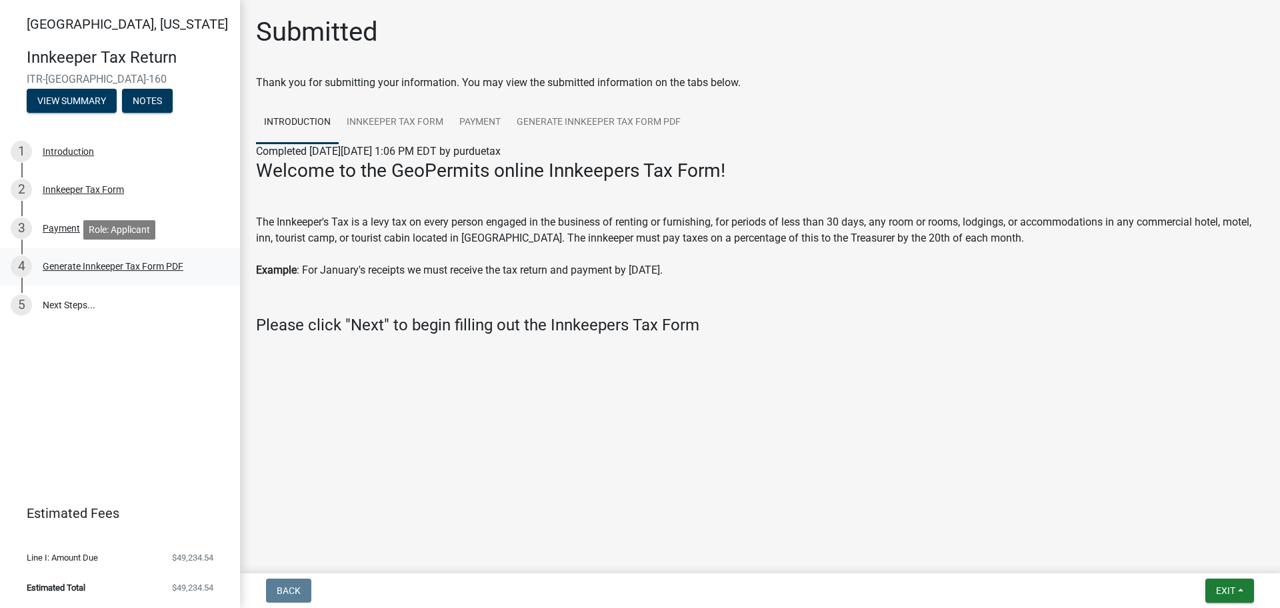
click at [81, 271] on div "4 Generate Innkeeper Tax Form PDF" at bounding box center [115, 265] width 208 height 21
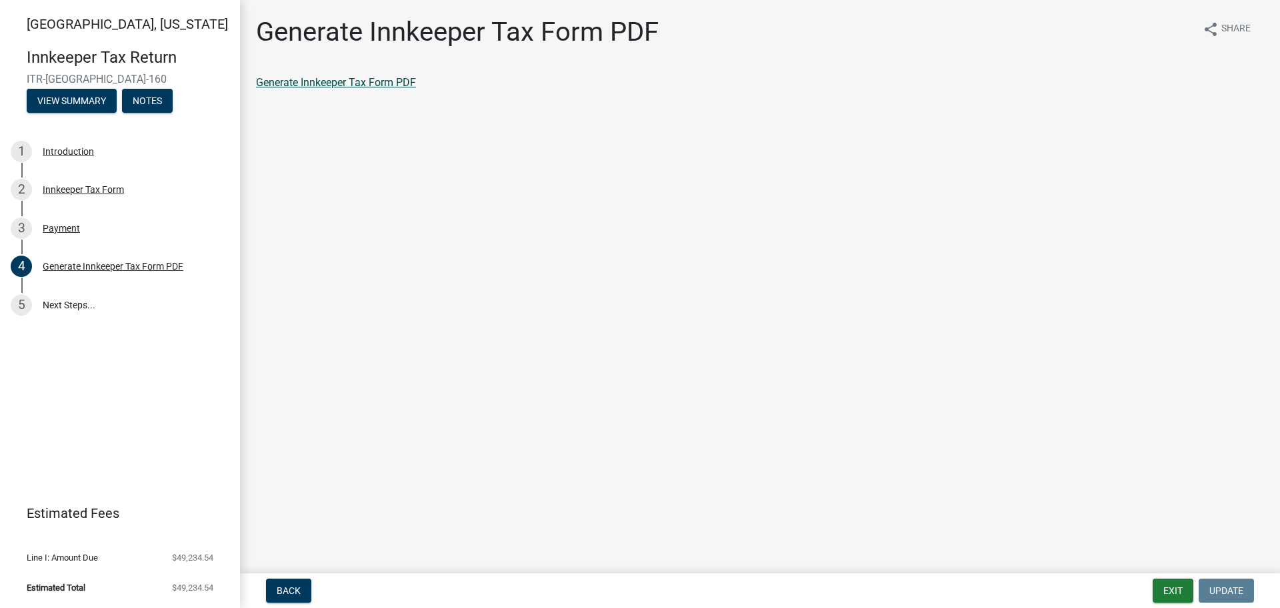
click at [347, 79] on link "Generate Innkeeper Tax Form PDF" at bounding box center [336, 82] width 160 height 13
click at [78, 267] on div "Generate Innkeeper Tax Form PDF" at bounding box center [113, 265] width 141 height 9
click at [1174, 592] on button "Exit" at bounding box center [1173, 590] width 41 height 24
